Goal: Task Accomplishment & Management: Use online tool/utility

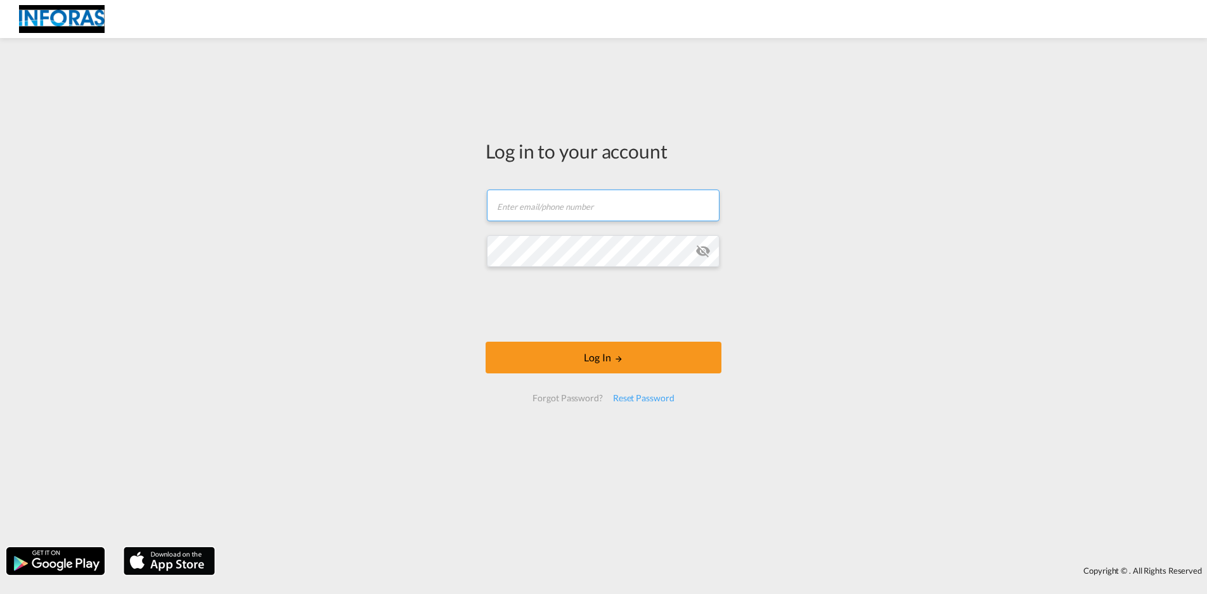
click at [547, 212] on input "text" at bounding box center [603, 206] width 233 height 32
click at [559, 205] on input "text" at bounding box center [603, 206] width 233 height 32
type input "[EMAIL_ADDRESS][DOMAIN_NAME]"
click at [486, 342] on button "Log In" at bounding box center [604, 358] width 236 height 32
